Goal: Check status: Check status

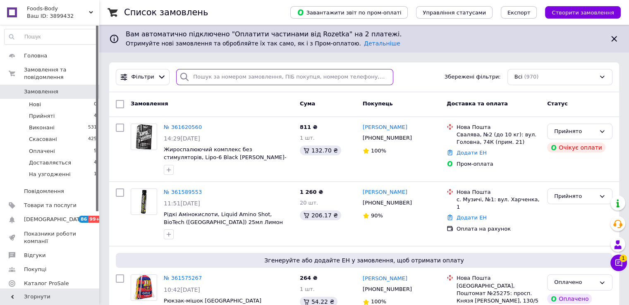
click at [228, 77] on input "search" at bounding box center [284, 77] width 217 height 16
paste input "[PHONE_NUMBER]"
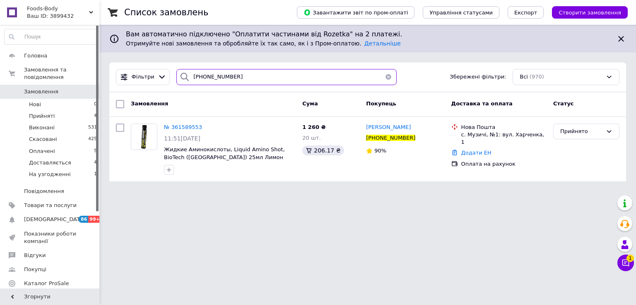
drag, startPoint x: 237, startPoint y: 79, endPoint x: 187, endPoint y: 75, distance: 50.2
click at [187, 75] on div "[PHONE_NUMBER]" at bounding box center [286, 77] width 220 height 16
paste input "360993306"
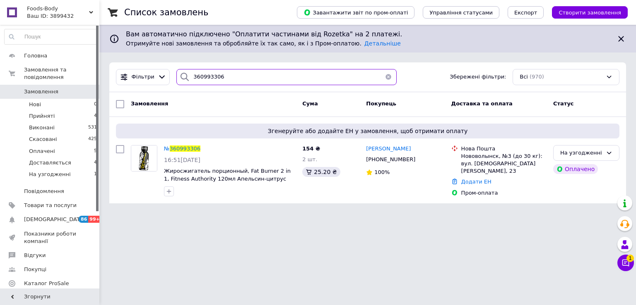
drag, startPoint x: 223, startPoint y: 77, endPoint x: 175, endPoint y: 76, distance: 47.6
click at [176, 76] on div "360993306" at bounding box center [286, 77] width 220 height 16
paste input "[PHONE_NUMBER]"
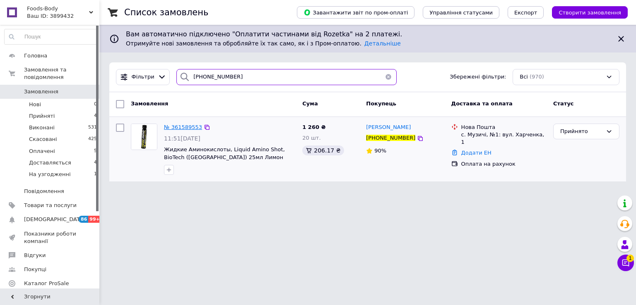
type input "[PHONE_NUMBER]"
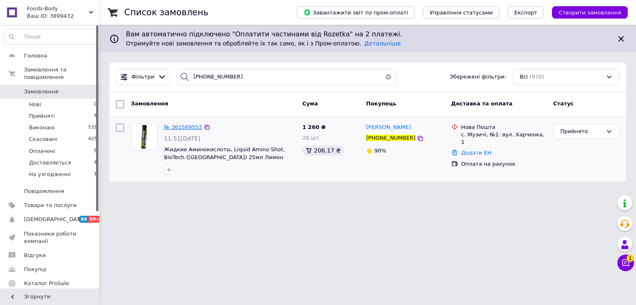
click at [180, 127] on span "№ 361589553" at bounding box center [183, 127] width 38 height 6
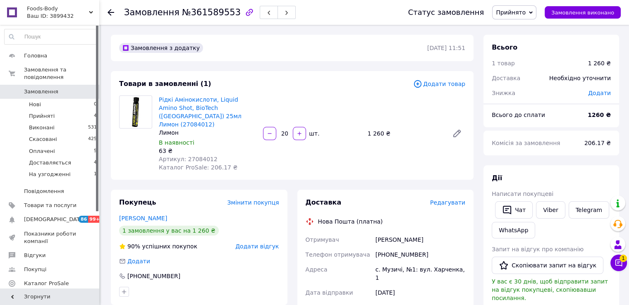
drag, startPoint x: 287, startPoint y: 127, endPoint x: 281, endPoint y: 126, distance: 5.8
click at [281, 131] on input "20" at bounding box center [284, 134] width 13 height 6
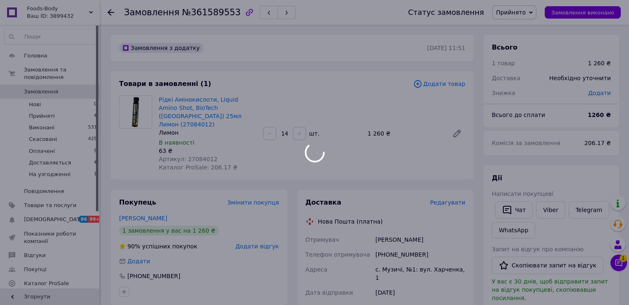
type input "14"
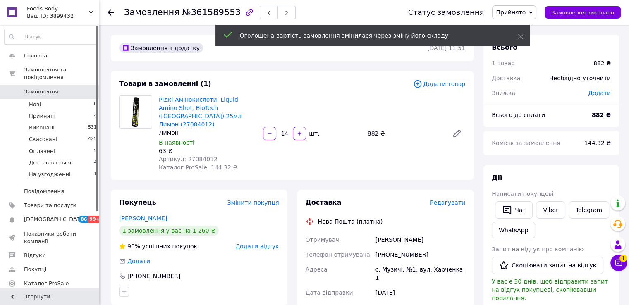
click at [197, 156] on span "Артикул: 27084012" at bounding box center [188, 159] width 59 height 7
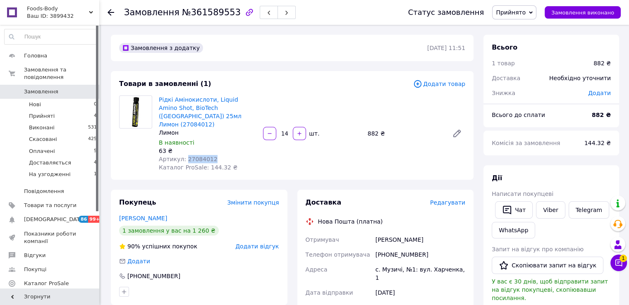
copy span "27084012"
